Goal: Task Accomplishment & Management: Manage account settings

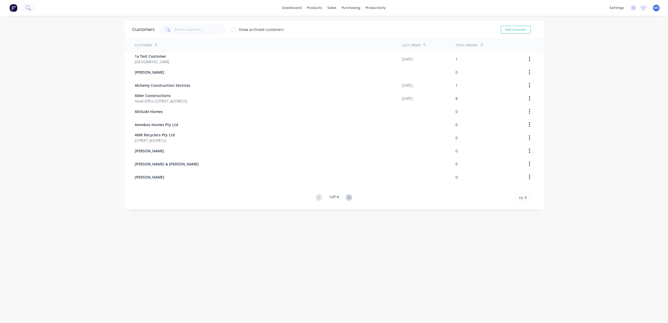
click at [27, 5] on icon at bounding box center [27, 7] width 5 height 5
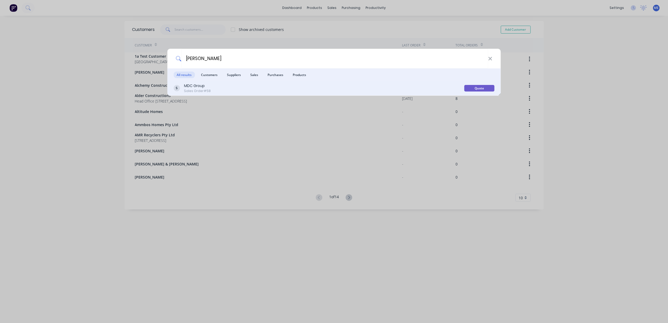
type input "[PERSON_NAME]"
click at [200, 89] on div "Sales Order #58" at bounding box center [197, 91] width 27 height 5
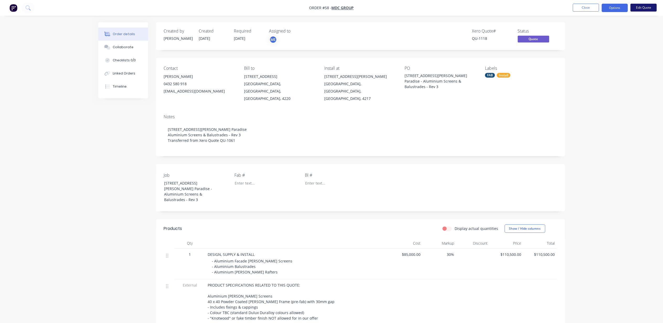
click at [642, 8] on button "Edit Quote" at bounding box center [643, 8] width 26 height 8
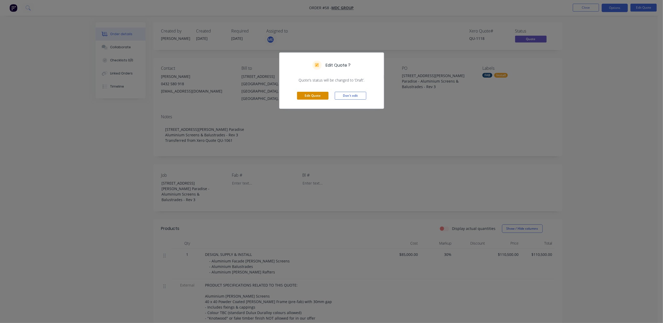
click at [308, 93] on button "Edit Quote" at bounding box center [312, 96] width 31 height 8
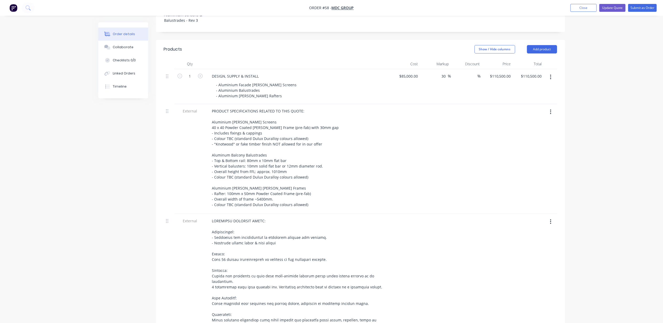
scroll to position [210, 0]
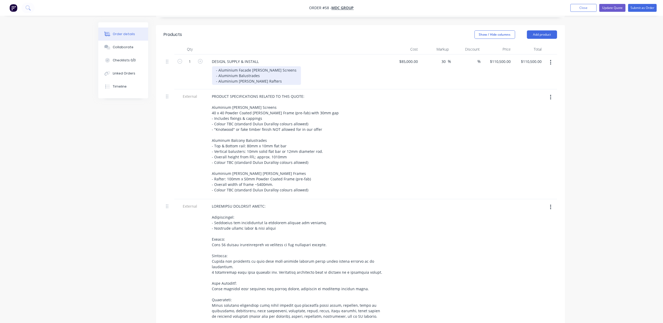
click at [271, 66] on div "- Aluminium Facade [PERSON_NAME] Screens - Aluminium Balustrades - Aluminium [P…" at bounding box center [256, 75] width 89 height 19
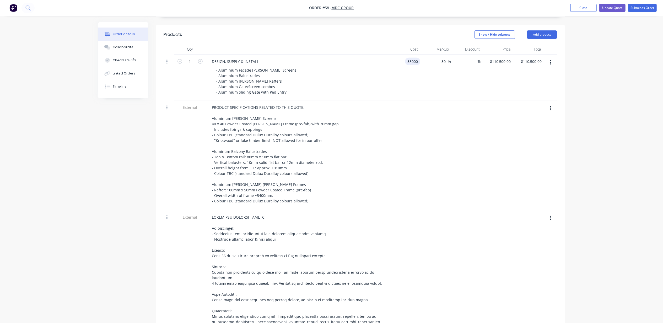
click at [404, 54] on div "85000 85000" at bounding box center [404, 77] width 31 height 46
type input "$101,000.00"
type input "$131,300.00"
type input "35"
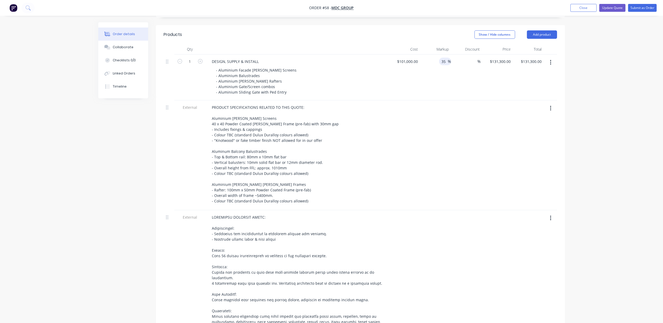
type input "$136,350.00"
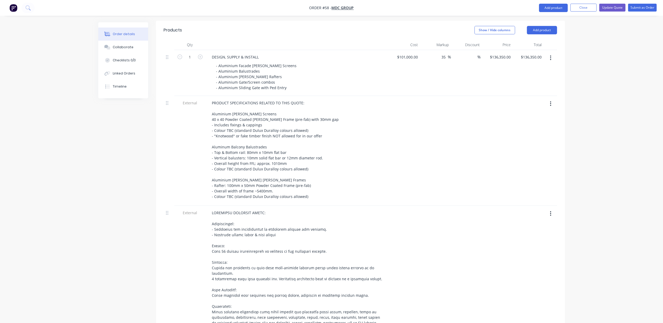
scroll to position [214, 0]
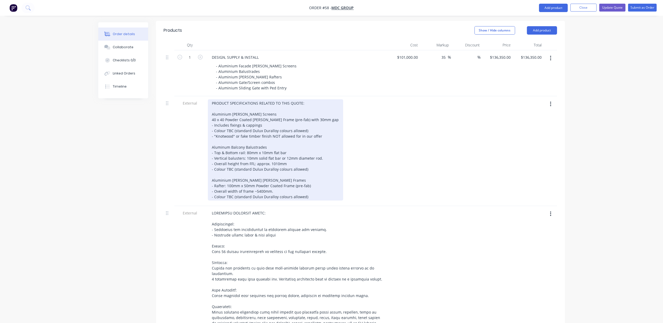
click at [232, 99] on div "PRODUCT SPECIFICATIONS RELATED TO THIS QUOTE: Aluminium [PERSON_NAME] Screens 4…" at bounding box center [275, 149] width 135 height 101
click at [239, 99] on div "PRODUCT SPECIFICATIONS RELATED TO THIS QUOTE: Aluminium [PERSON_NAME] Screens 4…" at bounding box center [275, 149] width 135 height 101
click at [231, 99] on div "PRODUCT SPECIFICATIONS RELATED TO THIS QUOTE: Aluminium [PERSON_NAME] Screens 4…" at bounding box center [275, 149] width 135 height 101
click at [285, 99] on div "PRODUCT SPECIFICATIONS RELATED TO THIS QUOTE: Aluminium Facade [PERSON_NAME] Sc…" at bounding box center [275, 149] width 135 height 101
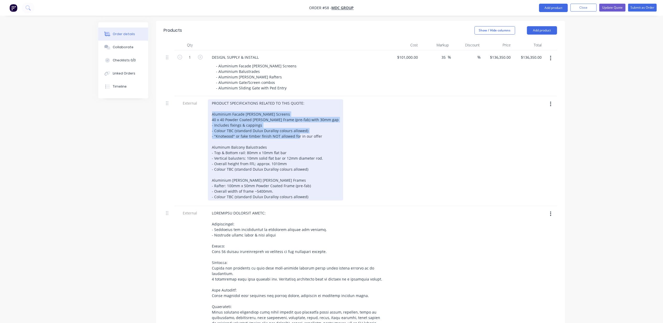
drag, startPoint x: 320, startPoint y: 115, endPoint x: 194, endPoint y: 93, distance: 127.4
click at [194, 96] on div "External PRODUCT SPECIFICATIONS RELATED TO THIS QUOTE: Aluminium Facade [PERSON…" at bounding box center [360, 151] width 393 height 110
copy div "Aluminium Facade [PERSON_NAME] Screens 40 x 40 Powder Coated [PERSON_NAME] Fram…"
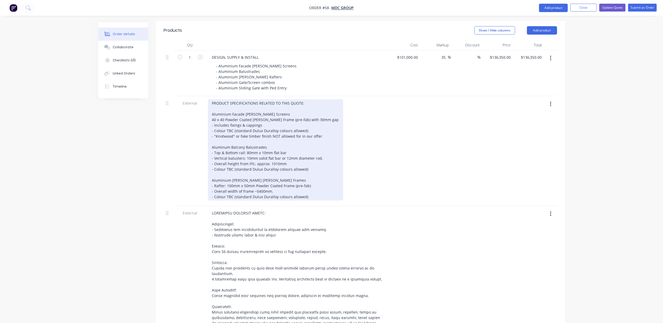
click at [313, 178] on div "PRODUCT SPECIFICATIONS RELATED TO THIS QUOTE: Aluminium Facade [PERSON_NAME] Sc…" at bounding box center [275, 149] width 135 height 101
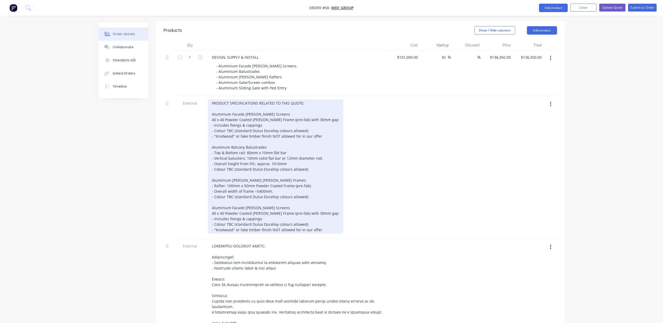
click at [241, 187] on div "PRODUCT SPECIFICATIONS RELATED TO THIS QUOTE: Aluminium Facade [PERSON_NAME] Sc…" at bounding box center [275, 166] width 135 height 134
click at [320, 208] on div "PRODUCT SPECIFICATIONS RELATED TO THIS QUOTE: Aluminium Facade [PERSON_NAME] Sc…" at bounding box center [275, 166] width 135 height 134
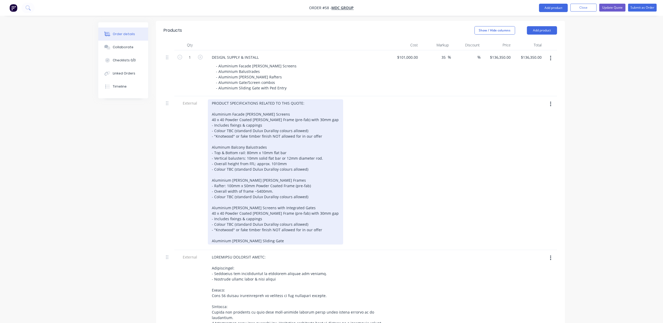
click at [275, 220] on div "PRODUCT SPECIFICATIONS RELATED TO THIS QUOTE: Aluminium Facade [PERSON_NAME] Sc…" at bounding box center [275, 171] width 135 height 145
click at [299, 221] on div "PRODUCT SPECIFICATIONS RELATED TO THIS QUOTE: Aluminium Facade [PERSON_NAME] Sc…" at bounding box center [275, 171] width 135 height 145
click at [298, 191] on div "PRODUCT SPECIFICATIONS RELATED TO THIS QUOTE: Aluminium Facade [PERSON_NAME] Sc…" at bounding box center [277, 171] width 138 height 145
click at [296, 189] on div "PRODUCT SPECIFICATIONS RELATED TO THIS QUOTE: Aluminium Facade [PERSON_NAME] Sc…" at bounding box center [277, 171] width 138 height 145
click at [283, 187] on div "PRODUCT SPECIFICATIONS RELATED TO THIS QUOTE: Aluminium Facade [PERSON_NAME] Sc…" at bounding box center [277, 171] width 138 height 145
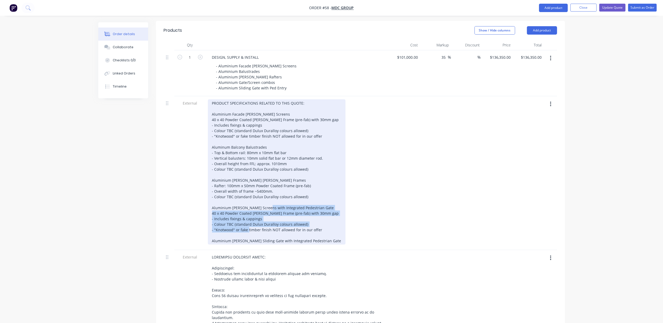
drag, startPoint x: 320, startPoint y: 209, endPoint x: 204, endPoint y: 193, distance: 117.3
click at [204, 193] on div "External" at bounding box center [360, 173] width 393 height 154
copy div "40 x 40 Powder Coated [PERSON_NAME] Frame (pre-fab) with 30mm gap - Includes fi…"
click at [320, 222] on div "PRODUCT SPECIFICATIONS RELATED TO THIS QUOTE: Aluminium Facade [PERSON_NAME] Sc…" at bounding box center [277, 171] width 138 height 145
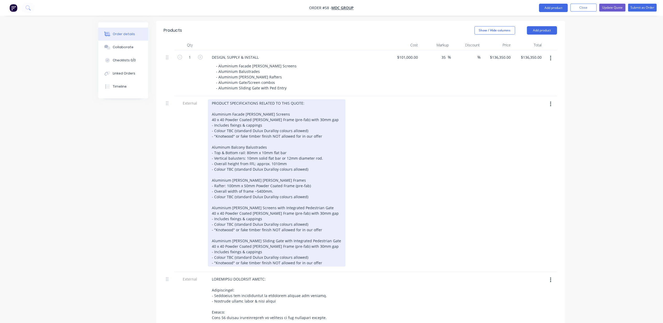
click at [302, 225] on div "PRODUCT SPECIFICATIONS RELATED TO THIS QUOTE: Aluminium Facade [PERSON_NAME] Sc…" at bounding box center [277, 182] width 138 height 167
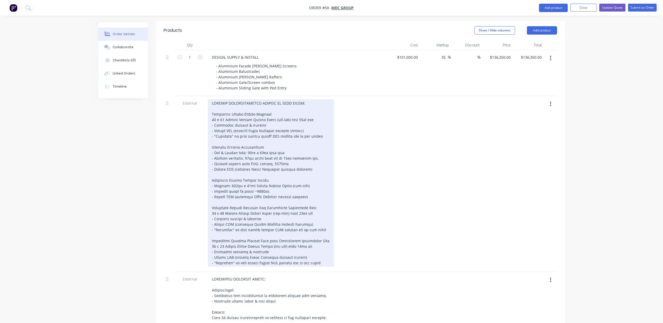
click at [303, 226] on div at bounding box center [271, 182] width 126 height 167
click at [301, 193] on div at bounding box center [271, 182] width 126 height 167
click at [302, 99] on div at bounding box center [271, 182] width 126 height 167
drag, startPoint x: 307, startPoint y: 150, endPoint x: 212, endPoint y: 149, distance: 95.6
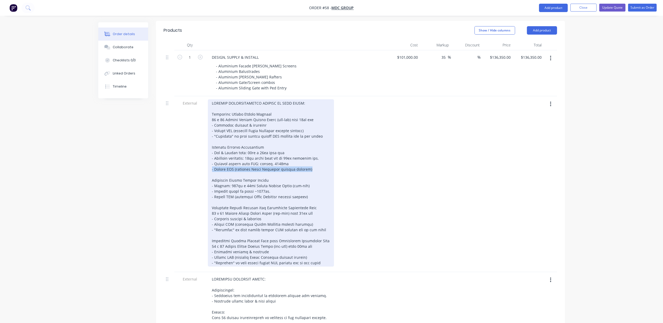
click at [212, 149] on div at bounding box center [271, 182] width 126 height 167
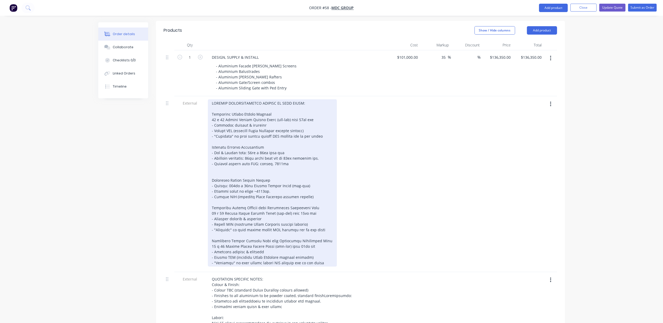
click at [248, 116] on div at bounding box center [272, 182] width 129 height 167
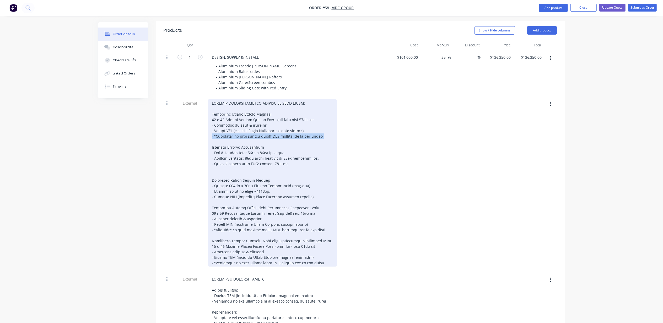
click at [248, 116] on div at bounding box center [272, 182] width 129 height 167
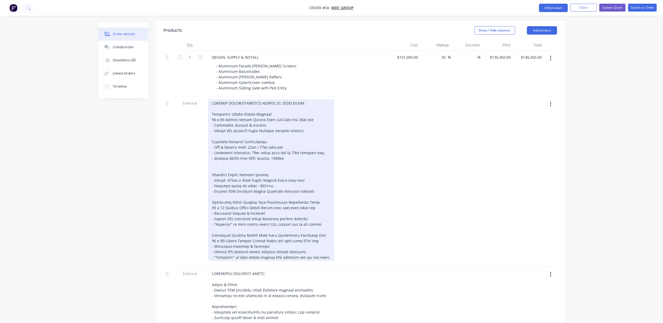
click at [244, 109] on div at bounding box center [271, 180] width 126 height 162
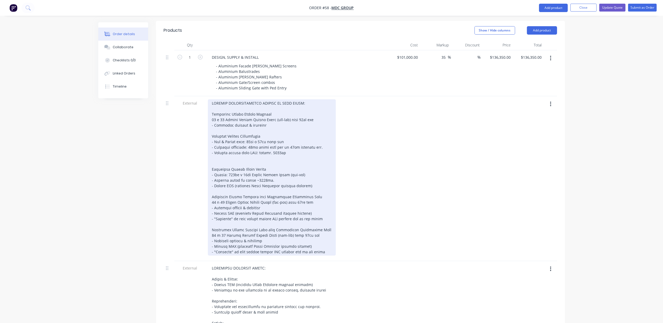
click at [227, 141] on div at bounding box center [272, 177] width 128 height 156
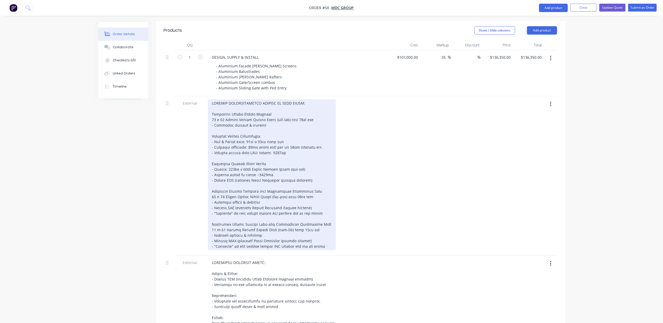
click at [227, 160] on div at bounding box center [272, 174] width 128 height 151
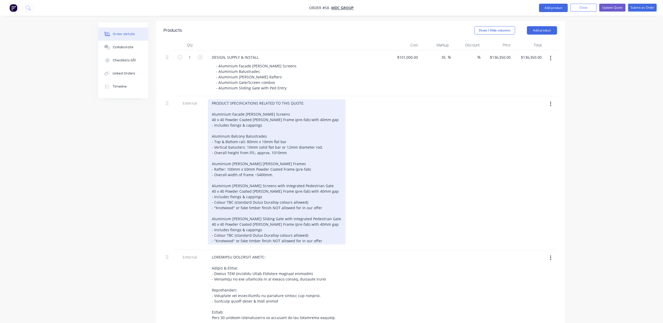
click at [226, 188] on div "PRODUCT SPECIFICATIONS RELATED TO THIS QUOTE: Aluminium Facade [PERSON_NAME] Sc…" at bounding box center [277, 171] width 138 height 145
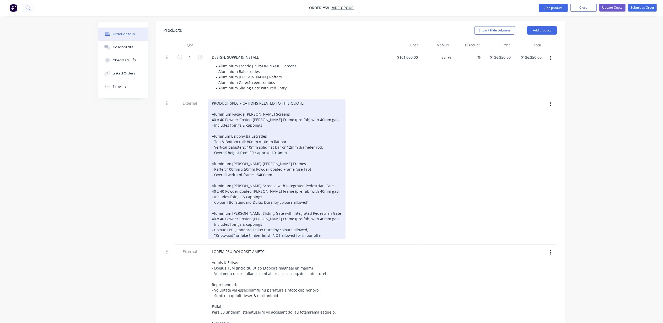
click at [240, 181] on div "PRODUCT SPECIFICATIONS RELATED TO THIS QUOTE: Aluminium Facade [PERSON_NAME] Sc…" at bounding box center [277, 169] width 138 height 140
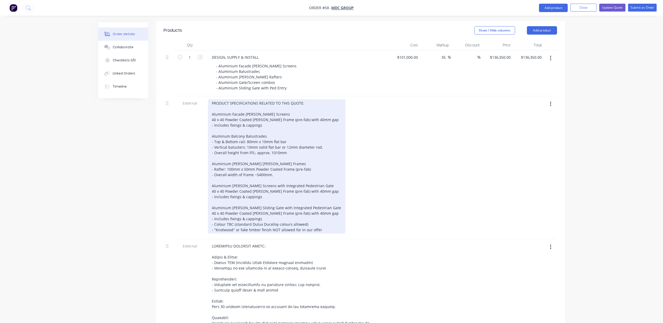
click at [227, 204] on div "PRODUCT SPECIFICATIONS RELATED TO THIS QUOTE: Aluminium Facade [PERSON_NAME] Sc…" at bounding box center [277, 166] width 138 height 134
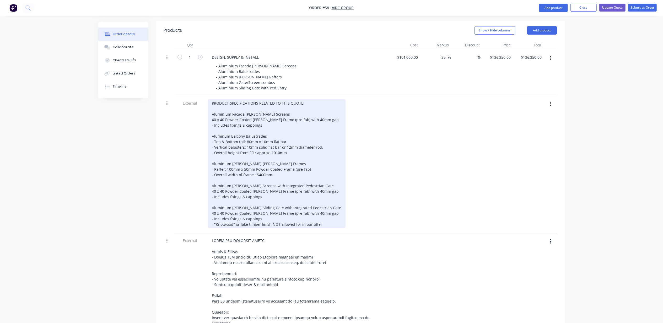
click at [226, 206] on div "PRODUCT SPECIFICATIONS RELATED TO THIS QUOTE: Aluminium Facade [PERSON_NAME] Sc…" at bounding box center [277, 163] width 138 height 129
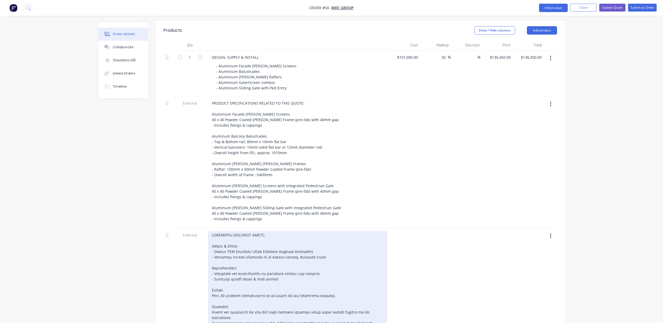
click at [322, 241] on div at bounding box center [297, 323] width 179 height 184
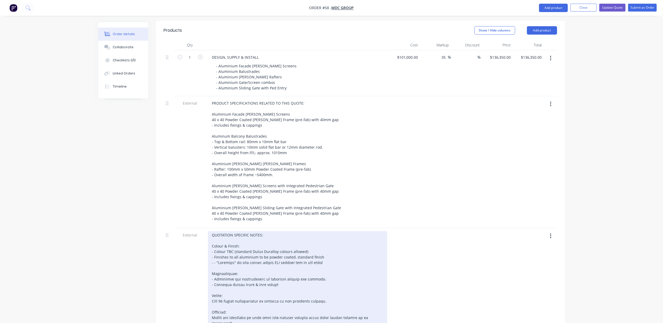
drag, startPoint x: 214, startPoint y: 244, endPoint x: 217, endPoint y: 244, distance: 2.9
click at [214, 244] on div "QUOTATION SPECIFIC NOTES: Colour & Finish: - Colour TBC (standard Dulux Durallo…" at bounding box center [297, 323] width 179 height 184
click at [331, 244] on div "QUOTATION SPECIFIC NOTES: Colour & Finish: - Colour TBC (standard Dulux Durallo…" at bounding box center [297, 323] width 179 height 184
drag, startPoint x: 326, startPoint y: 242, endPoint x: 299, endPoint y: 242, distance: 27.0
click at [299, 242] on div "QUOTATION SPECIFIC NOTES: Colour & Finish: - Colour TBC (standard Dulux Durallo…" at bounding box center [297, 323] width 179 height 184
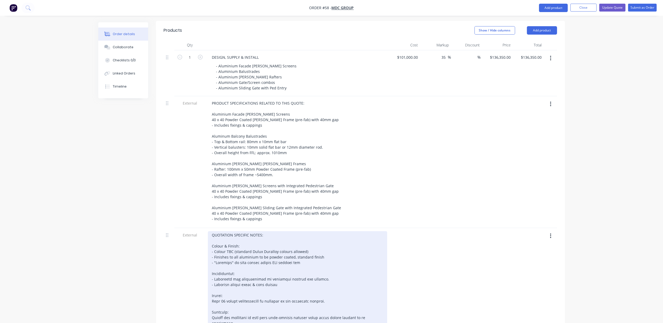
click at [253, 236] on div "QUOTATION SPECIFIC NOTES: Colour & Finish: - Colour TBC (standard Dulux Durallo…" at bounding box center [297, 320] width 179 height 178
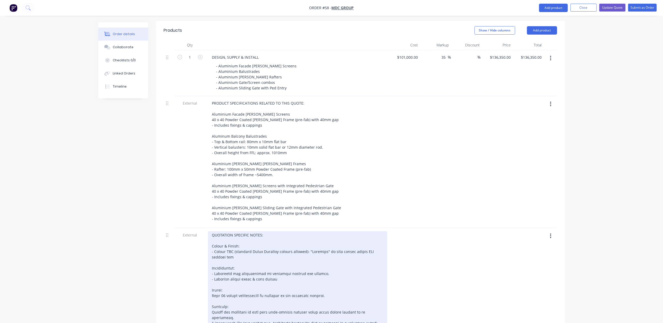
click at [212, 232] on div "QUOTATION SPECIFIC NOTES: Colour & Finish: - Colour TBC (standard Dulux Durallo…" at bounding box center [297, 317] width 179 height 173
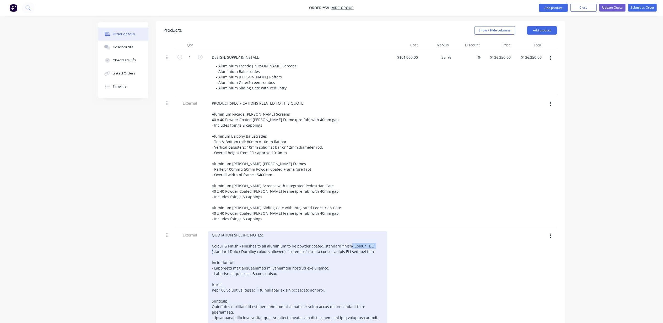
drag, startPoint x: 235, startPoint y: 237, endPoint x: 207, endPoint y: 237, distance: 27.8
click at [207, 237] on div "QUOTATION SPECIFIC NOTES: Colour & Finish: - Finishes to all aluminium to be po…" at bounding box center [297, 316] width 183 height 176
click at [377, 233] on div "QUOTATION SPECIFIC NOTES: Colour & Finish: - Finishes to all aluminium to be po…" at bounding box center [297, 314] width 179 height 167
click at [306, 242] on div "QUOTATION SPECIFIC NOTES: Colour & Finish: - Finishes to all aluminium to be po…" at bounding box center [297, 314] width 179 height 167
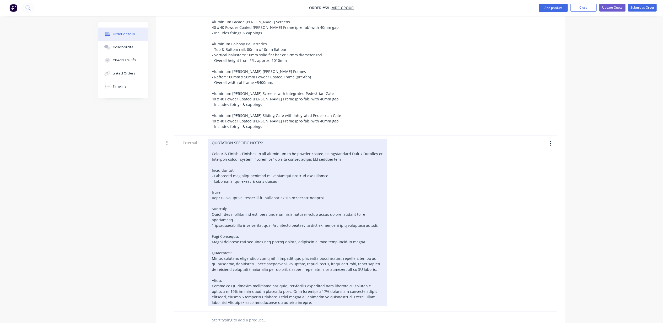
scroll to position [319, 0]
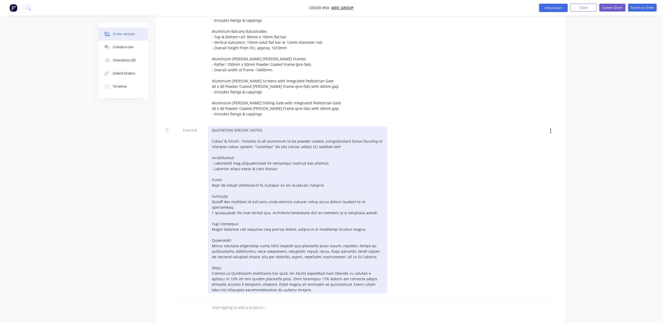
click at [256, 129] on div "QUOTATION SPECIFIC NOTES: Colour & Finish: - Finishes to all aluminium to be po…" at bounding box center [297, 209] width 179 height 167
click at [252, 132] on div "QUOTATION SPECIFIC NOTES: Colour & Finish: - Finishes to all aluminium to be po…" at bounding box center [297, 209] width 179 height 167
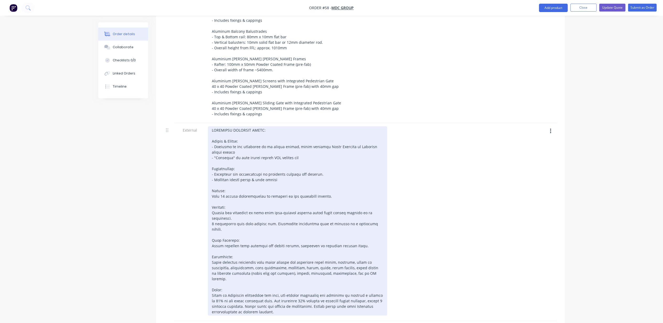
click at [298, 155] on div at bounding box center [297, 220] width 179 height 189
click at [292, 163] on div at bounding box center [297, 220] width 179 height 189
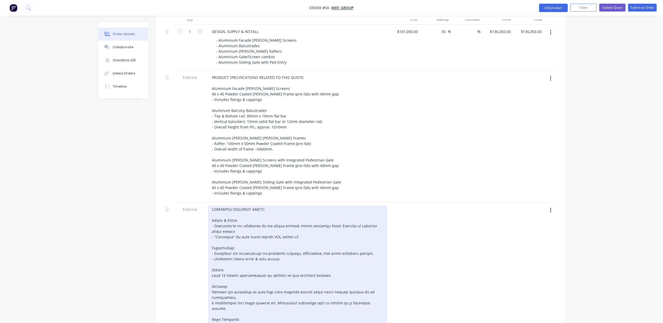
scroll to position [228, 0]
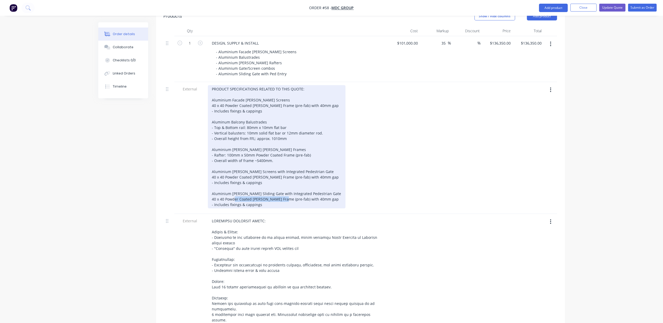
drag, startPoint x: 267, startPoint y: 183, endPoint x: 214, endPoint y: 185, distance: 53.5
click at [214, 185] on div "PRODUCT SPECIFICATIONS RELATED TO THIS QUOTE: Aluminium Facade [PERSON_NAME] Sc…" at bounding box center [277, 146] width 138 height 123
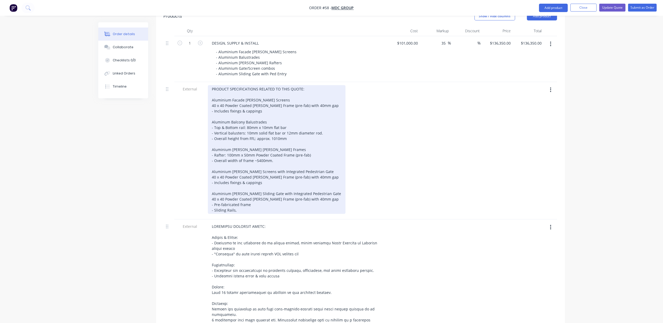
click at [239, 190] on div "PRODUCT SPECIFICATIONS RELATED TO THIS QUOTE: Aluminium Facade [PERSON_NAME] Sc…" at bounding box center [277, 149] width 138 height 129
click at [225, 189] on div "PRODUCT SPECIFICATIONS RELATED TO THIS QUOTE: Aluminium Facade [PERSON_NAME] Sc…" at bounding box center [277, 149] width 138 height 129
click at [266, 190] on div "PRODUCT SPECIFICATIONS RELATED TO THIS QUOTE: Aluminium Facade [PERSON_NAME] Sc…" at bounding box center [277, 149] width 138 height 129
click at [277, 188] on div "PRODUCT SPECIFICATIONS RELATED TO THIS QUOTE: Aluminium Facade [PERSON_NAME] Sc…" at bounding box center [277, 149] width 138 height 129
click at [301, 191] on div "PRODUCT SPECIFICATIONS RELATED TO THIS QUOTE: Aluminium Facade [PERSON_NAME] Sc…" at bounding box center [277, 149] width 138 height 129
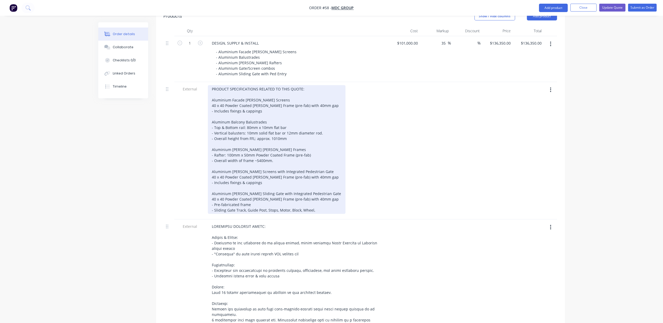
click at [317, 190] on div "PRODUCT SPECIFICATIONS RELATED TO THIS QUOTE: Aluminium Facade [PERSON_NAME] Sc…" at bounding box center [277, 149] width 138 height 129
click at [312, 189] on div "PRODUCT SPECIFICATIONS RELATED TO THIS QUOTE: Aluminium Facade [PERSON_NAME] Sc…" at bounding box center [277, 149] width 138 height 129
click at [319, 190] on div "PRODUCT SPECIFICATIONS RELATED TO THIS QUOTE: Aluminium Facade [PERSON_NAME] Sc…" at bounding box center [277, 149] width 138 height 129
click at [316, 190] on div "PRODUCT SPECIFICATIONS RELATED TO THIS QUOTE: Aluminium Facade [PERSON_NAME] Sc…" at bounding box center [277, 149] width 138 height 129
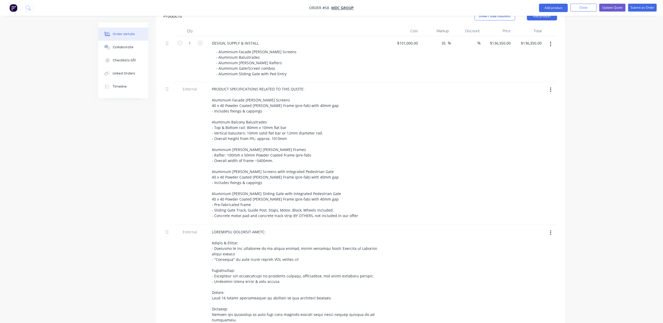
click at [63, 200] on div "Order details Collaborate Checklists 0/0 Linked Orders Timeline Order details C…" at bounding box center [331, 172] width 663 height 801
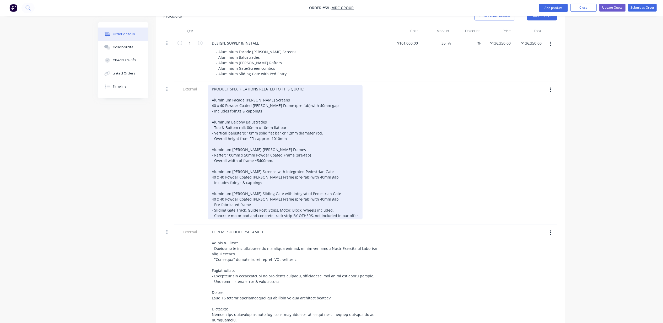
click at [266, 184] on div "PRODUCT SPECIFICATIONS RELATED TO THIS QUOTE: Aluminium Facade [PERSON_NAME] Sc…" at bounding box center [285, 152] width 155 height 134
click at [340, 188] on div "PRODUCT SPECIFICATIONS RELATED TO THIS QUOTE: Aluminium Facade [PERSON_NAME] Sc…" at bounding box center [285, 152] width 155 height 134
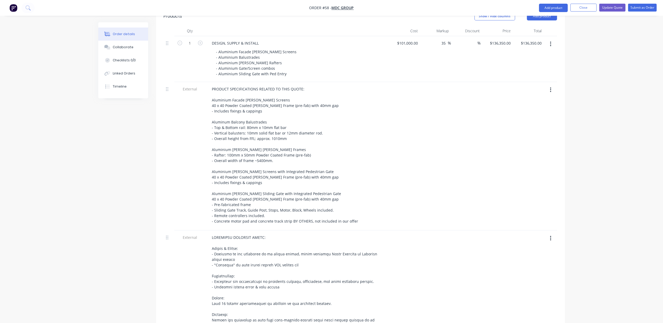
click at [34, 187] on div "Order details Collaborate Checklists 0/0 Linked Orders Timeline Order details C…" at bounding box center [331, 175] width 663 height 807
click at [590, 152] on div "Order details Collaborate Checklists 0/0 Linked Orders Timeline Order details C…" at bounding box center [331, 175] width 663 height 807
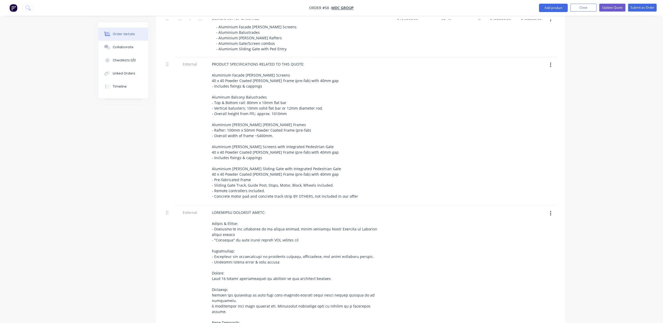
scroll to position [333, 0]
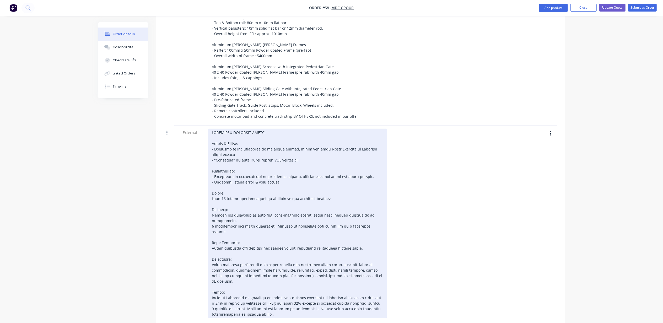
click at [298, 162] on div at bounding box center [297, 223] width 179 height 189
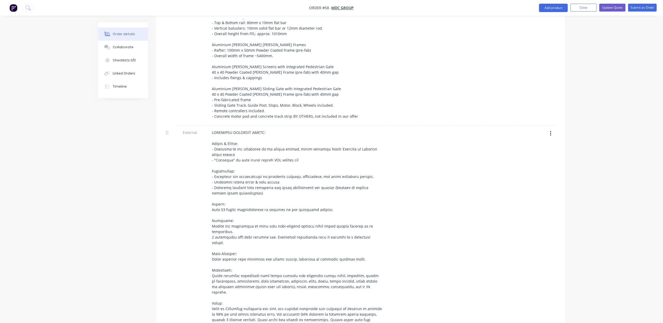
click at [100, 209] on div "Created by [PERSON_NAME] Created [DATE] Required [DATE] Assigned to ME Xero Quo…" at bounding box center [331, 87] width 466 height 795
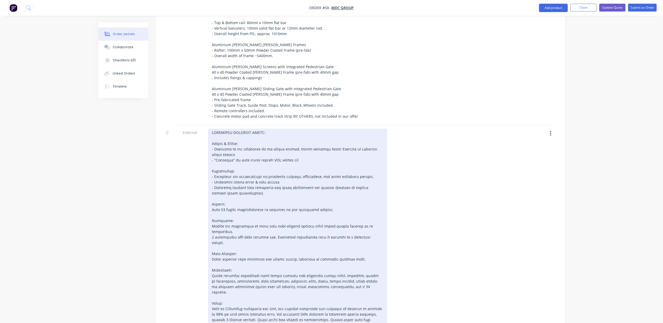
click at [264, 172] on div at bounding box center [297, 229] width 179 height 200
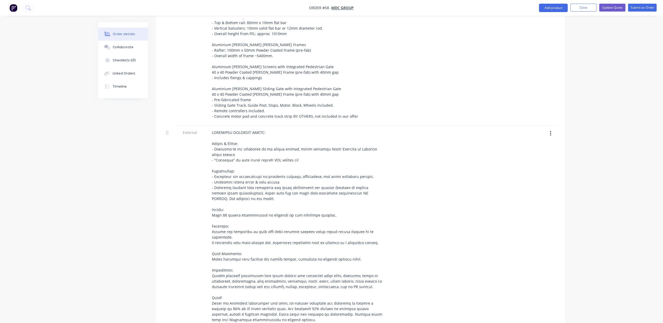
click at [104, 186] on div "Created by [PERSON_NAME] Created [DATE] Required [DATE] Assigned to ME Xero Quo…" at bounding box center [331, 85] width 466 height 790
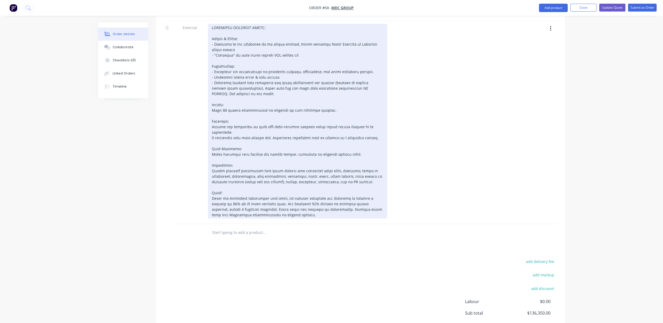
click at [217, 177] on div at bounding box center [297, 121] width 179 height 195
click at [297, 177] on div at bounding box center [297, 121] width 179 height 195
click at [349, 179] on div at bounding box center [297, 121] width 179 height 195
click at [362, 178] on div at bounding box center [297, 121] width 179 height 195
drag, startPoint x: 284, startPoint y: 187, endPoint x: 229, endPoint y: 184, distance: 55.1
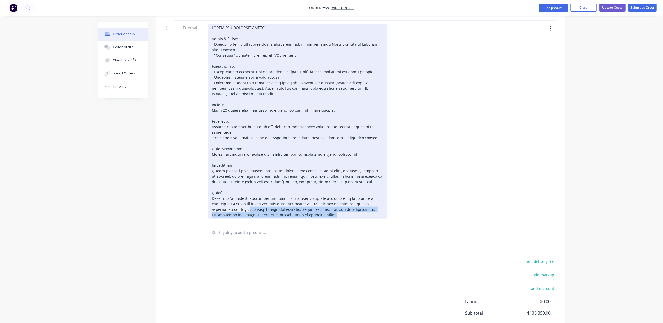
click at [229, 184] on div at bounding box center [297, 121] width 179 height 195
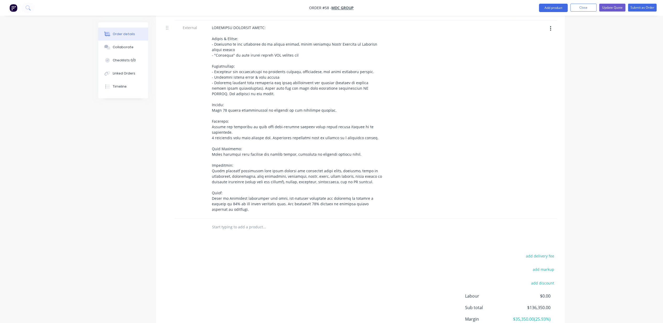
drag, startPoint x: 122, startPoint y: 212, endPoint x: 125, endPoint y: 212, distance: 2.9
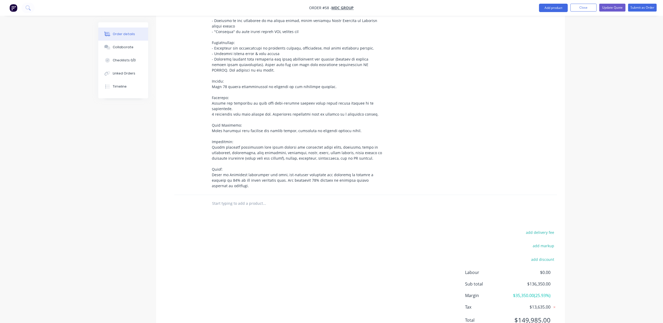
scroll to position [465, 0]
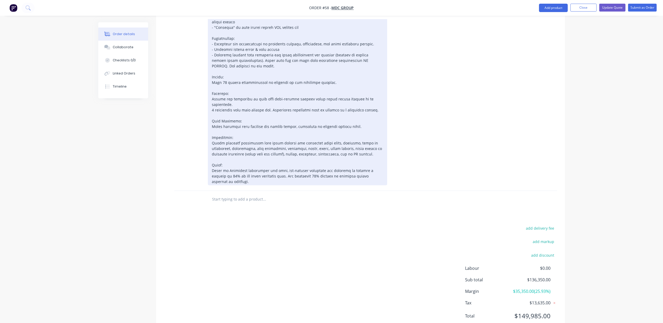
click at [235, 158] on div at bounding box center [297, 90] width 179 height 189
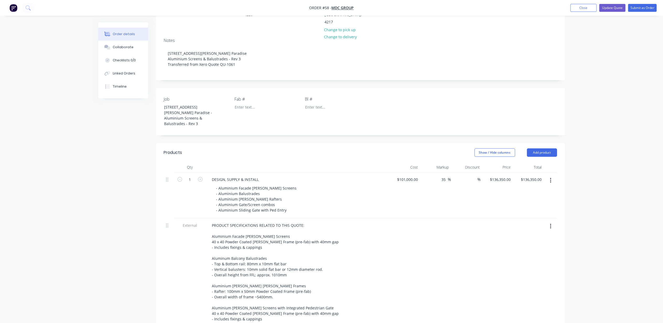
scroll to position [46, 0]
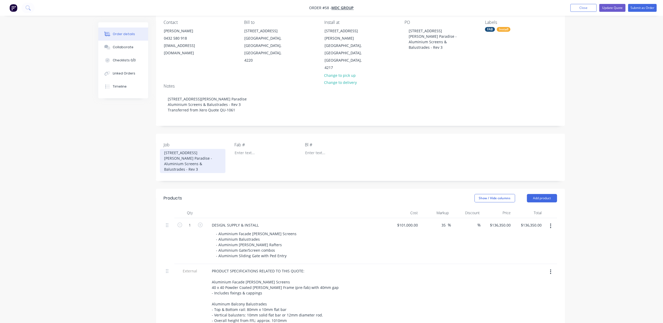
click at [201, 150] on div "[STREET_ADDRESS][PERSON_NAME] Paradise - Aluminium Screens & Balustrades - Rev 3" at bounding box center [192, 161] width 65 height 24
click at [443, 42] on div "[STREET_ADDRESS][PERSON_NAME] Paradise - Aluminium Screens & Balustrades - Rev 3" at bounding box center [437, 39] width 65 height 24
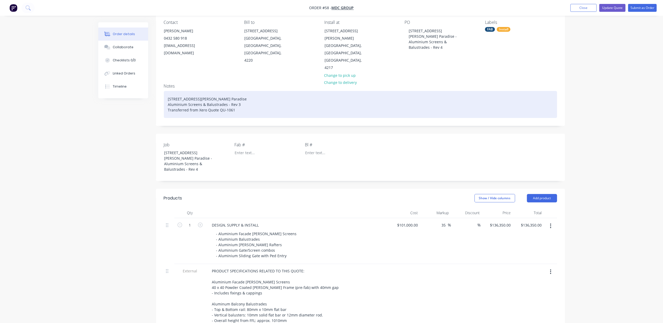
drag, startPoint x: 241, startPoint y: 90, endPoint x: 271, endPoint y: 92, distance: 31.0
click at [243, 91] on div "[STREET_ADDRESS][PERSON_NAME] Paradise Aluminium Screens & Balustrades - Rev 3 …" at bounding box center [360, 104] width 393 height 27
drag, startPoint x: 201, startPoint y: 88, endPoint x: 212, endPoint y: 89, distance: 10.8
click at [201, 91] on div "[STREET_ADDRESS][PERSON_NAME] Paradise Aluminium Screens & Balustrades - Rev 4 …" at bounding box center [360, 104] width 393 height 27
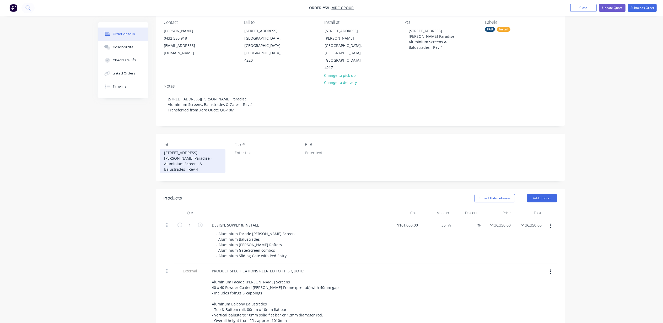
drag, startPoint x: 220, startPoint y: 143, endPoint x: 233, endPoint y: 145, distance: 12.7
click at [221, 149] on div "[STREET_ADDRESS][PERSON_NAME] Paradise - Aluminium Screens & Balustrades - Rev 4" at bounding box center [192, 161] width 65 height 24
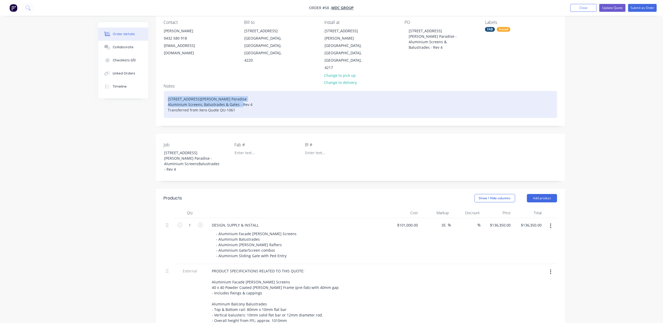
drag, startPoint x: 197, startPoint y: 89, endPoint x: 156, endPoint y: 85, distance: 41.6
click at [156, 85] on div "Notes [STREET_ADDRESS][PERSON_NAME] Paradise Aluminium Screens, Balustrades & G…" at bounding box center [360, 102] width 409 height 46
copy div "[STREET_ADDRESS][PERSON_NAME], Surfers Paradise Aluminium Screens, Balustrades …"
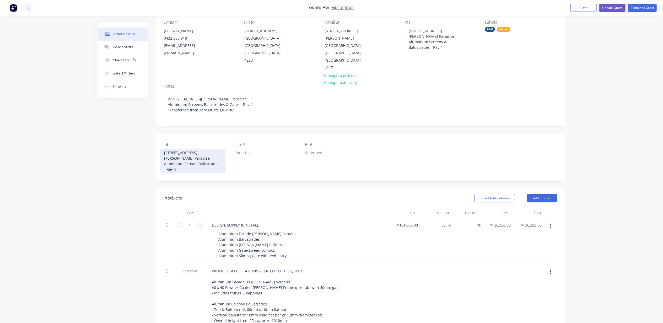
click at [204, 149] on div "[STREET_ADDRESS][PERSON_NAME] Paradise - Aluminium ScreensBalustrades - Rev 4" at bounding box center [192, 161] width 65 height 24
drag, startPoint x: 211, startPoint y: 149, endPoint x: 136, endPoint y: 133, distance: 75.8
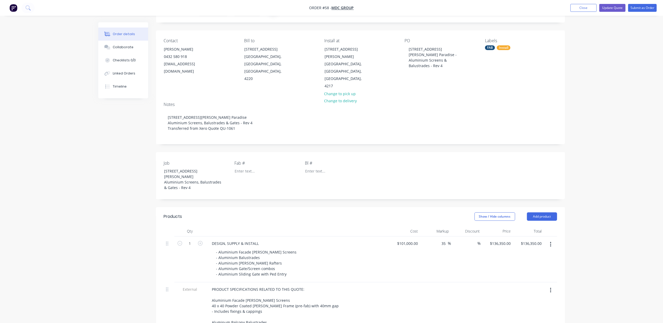
scroll to position [0, 0]
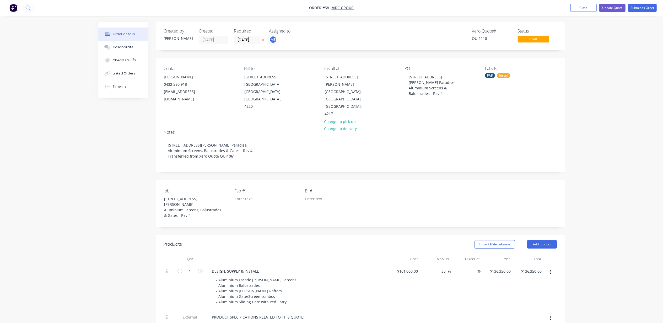
click at [503, 77] on div "Install" at bounding box center [503, 75] width 14 height 5
click at [493, 142] on div at bounding box center [494, 142] width 10 height 10
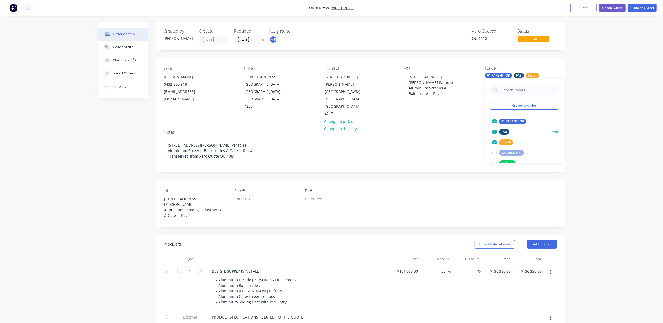
scroll to position [35, 0]
click at [494, 138] on div at bounding box center [494, 139] width 10 height 10
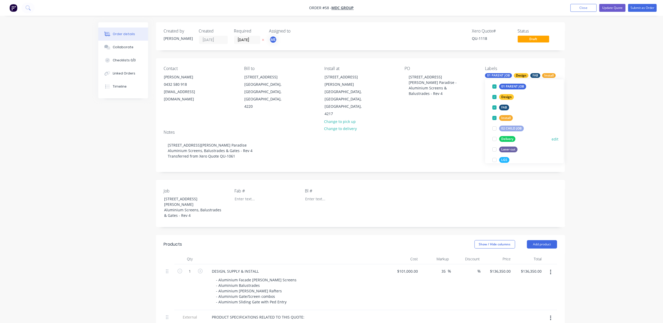
click at [494, 139] on div at bounding box center [494, 139] width 10 height 10
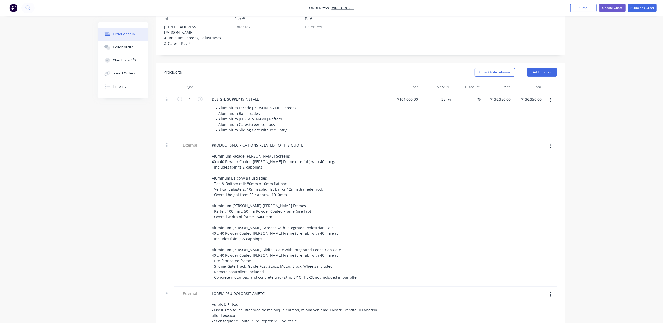
scroll to position [174, 0]
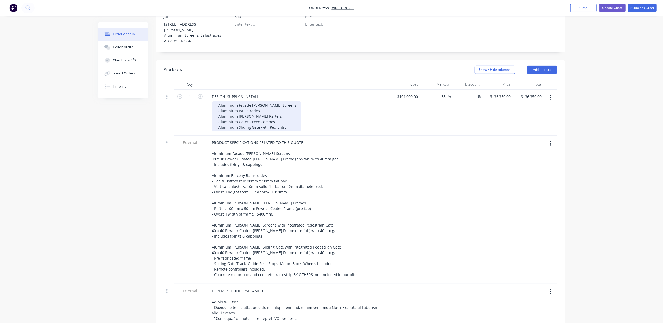
click at [278, 106] on div "- Aluminium Facade [PERSON_NAME] Screens - Aluminium Balustrades - Aluminium [P…" at bounding box center [256, 116] width 89 height 30
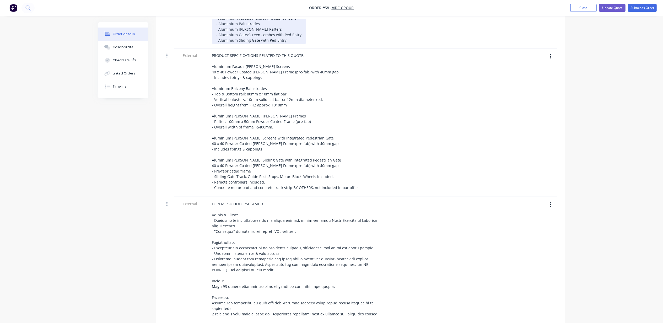
scroll to position [279, 0]
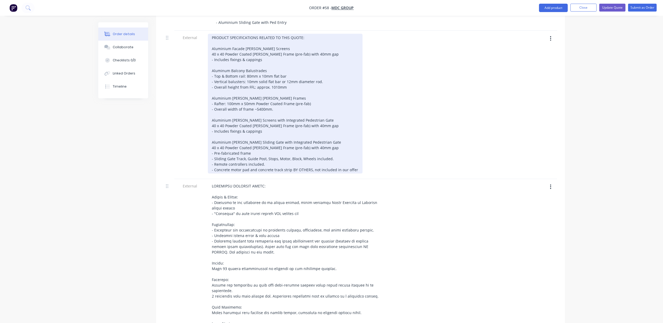
click at [269, 148] on div "PRODUCT SPECIFICATIONS RELATED TO THIS QUOTE: Aluminium Facade [PERSON_NAME] Sc…" at bounding box center [285, 104] width 155 height 140
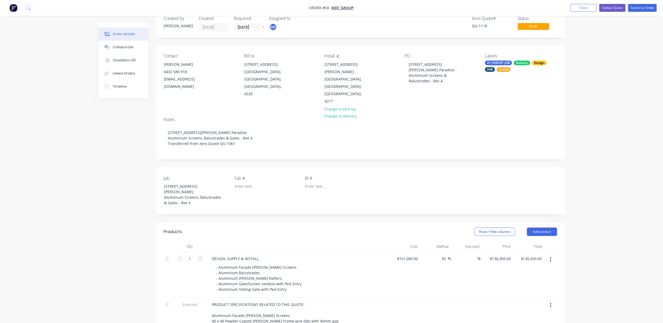
scroll to position [0, 0]
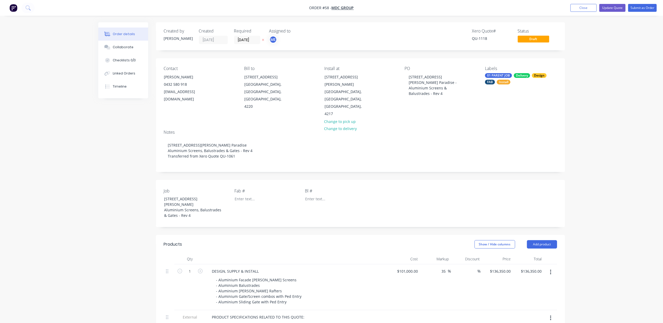
click at [613, 2] on nav "Order #58 - MDC Group Add product Close Update Quote Submit as Order" at bounding box center [331, 8] width 663 height 16
click at [249, 195] on div at bounding box center [262, 199] width 65 height 8
click at [608, 8] on button "Update Quote" at bounding box center [612, 8] width 26 height 8
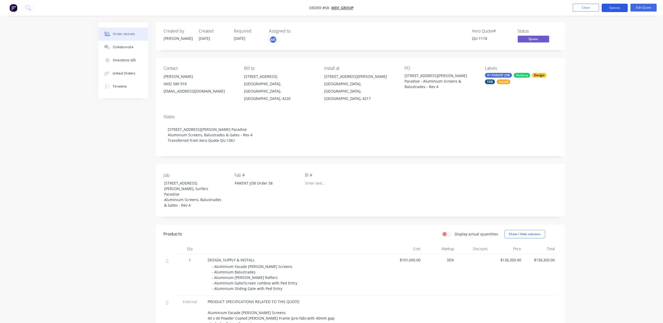
click at [611, 7] on button "Options" at bounding box center [614, 8] width 26 height 8
click at [583, 31] on div "Quote" at bounding box center [599, 32] width 48 height 8
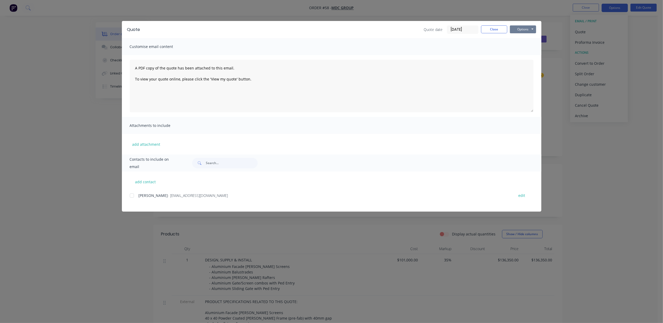
click at [522, 30] on button "Options" at bounding box center [523, 29] width 26 height 8
click at [521, 45] on button "Print" at bounding box center [527, 47] width 34 height 9
click at [492, 31] on button "Close" at bounding box center [494, 29] width 26 height 8
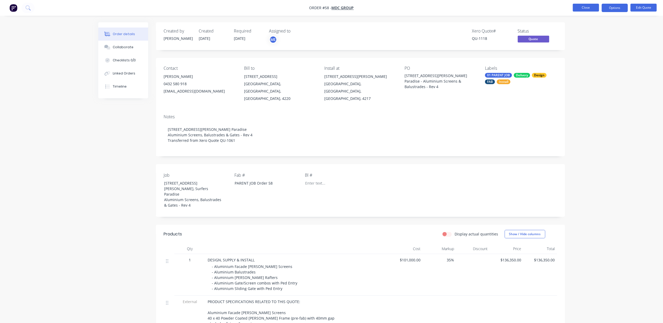
click at [577, 10] on button "Close" at bounding box center [585, 8] width 26 height 8
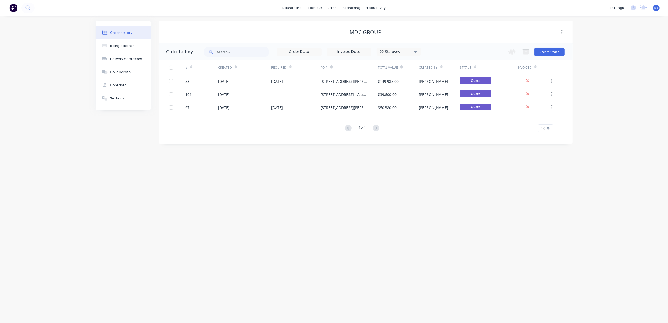
click at [563, 31] on button "button" at bounding box center [562, 32] width 12 height 9
click at [604, 43] on div "Order history Billing address Delivery addresses Collaborate Contacts Settings …" at bounding box center [334, 169] width 668 height 307
click at [122, 47] on div "Billing address" at bounding box center [122, 45] width 24 height 5
select select "AU"
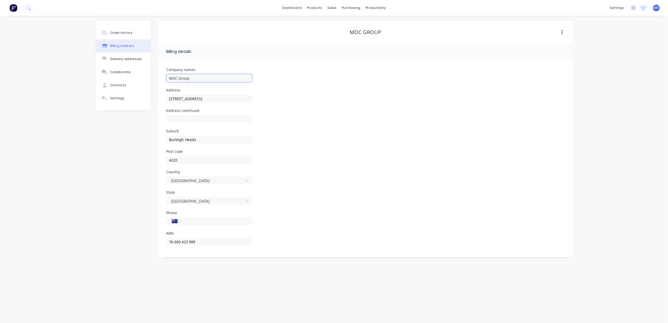
click at [196, 77] on input "MDC Group" at bounding box center [209, 78] width 86 height 8
click at [122, 34] on div "Order history" at bounding box center [121, 32] width 22 height 5
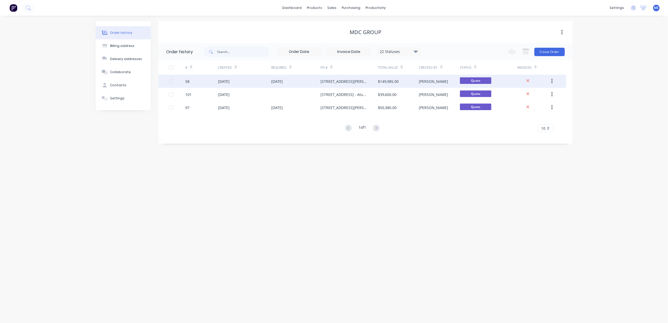
click at [338, 80] on div "[STREET_ADDRESS][PERSON_NAME] Paradise - Aluminium Screens & Balustrades - Rev 4" at bounding box center [343, 82] width 47 height 6
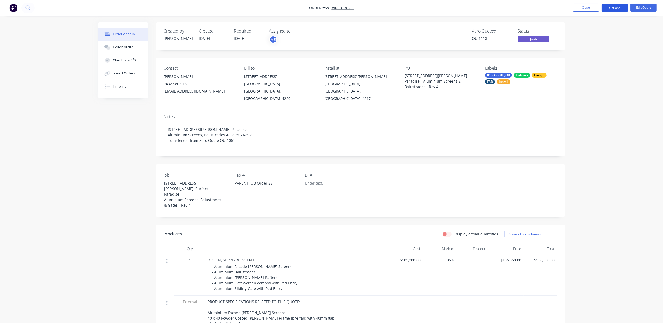
click at [611, 7] on button "Options" at bounding box center [614, 8] width 26 height 8
click at [580, 6] on button "Close" at bounding box center [585, 8] width 26 height 8
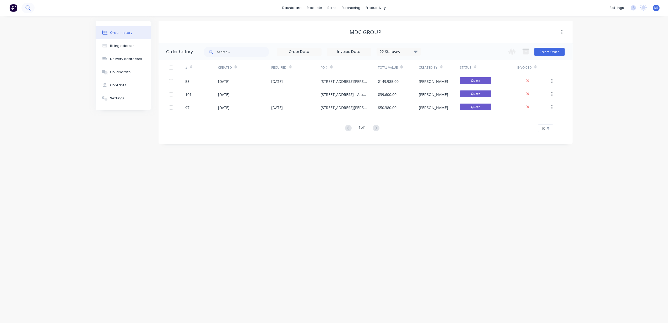
click at [28, 7] on icon at bounding box center [27, 7] width 5 height 5
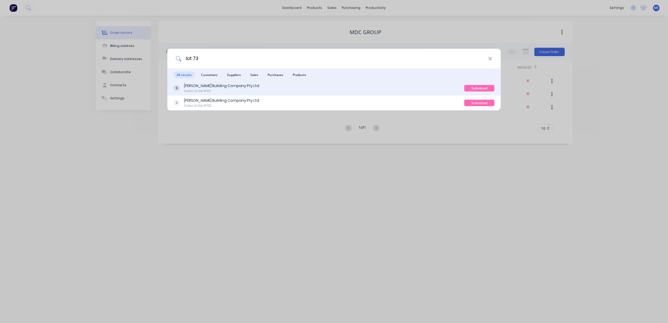
type input "lot 73"
click at [213, 87] on div "[PERSON_NAME] Building Company Pty Ltd" at bounding box center [221, 86] width 75 height 6
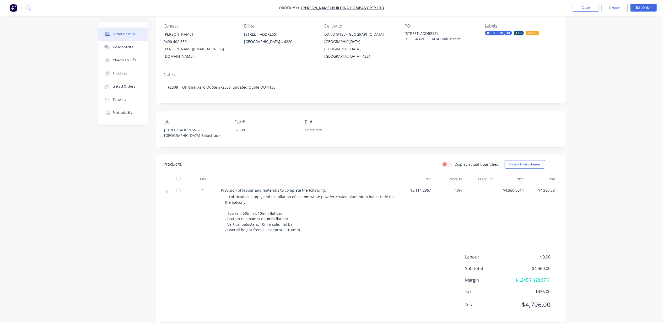
scroll to position [42, 0]
